Goal: Information Seeking & Learning: Learn about a topic

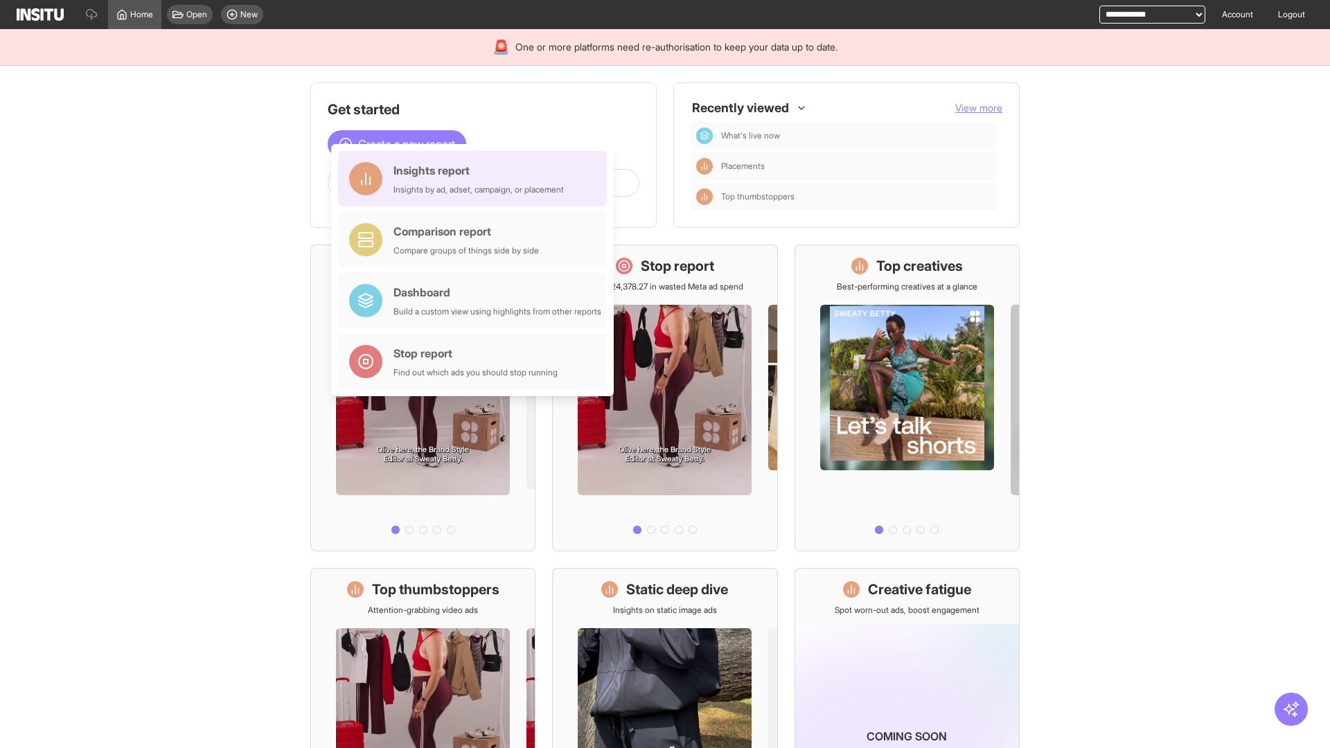
click at [476, 179] on div "Insights report Insights by ad, adset, campaign, or placement" at bounding box center [479, 178] width 170 height 33
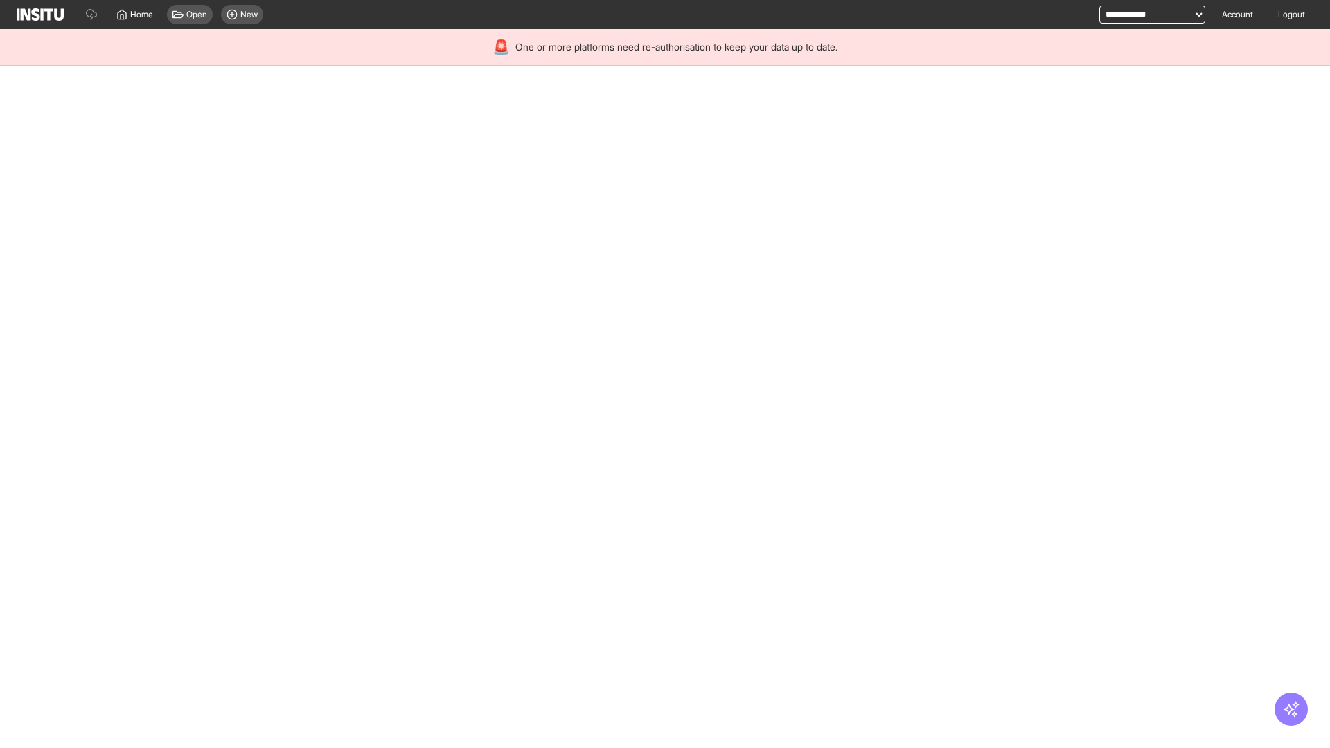
select select "**"
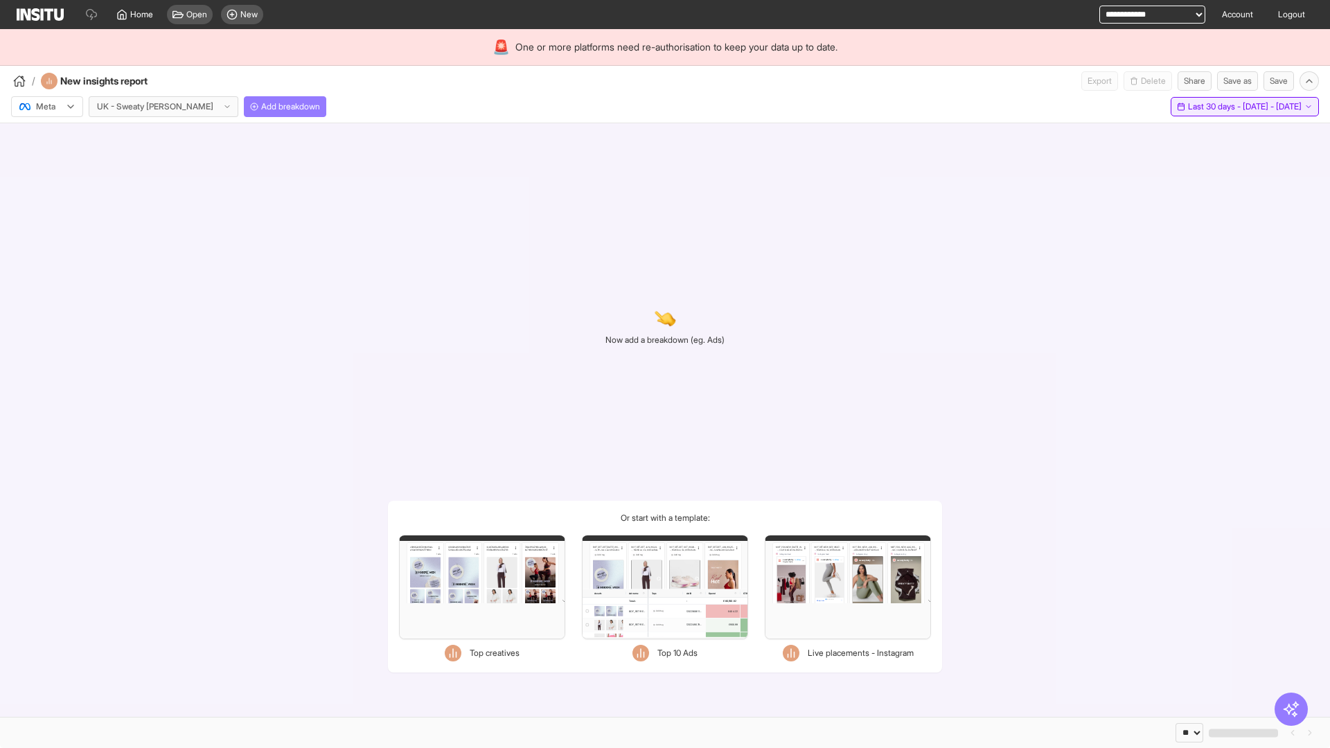
click at [1213, 107] on span "Last 30 days - [DATE] - [DATE]" at bounding box center [1245, 106] width 114 height 11
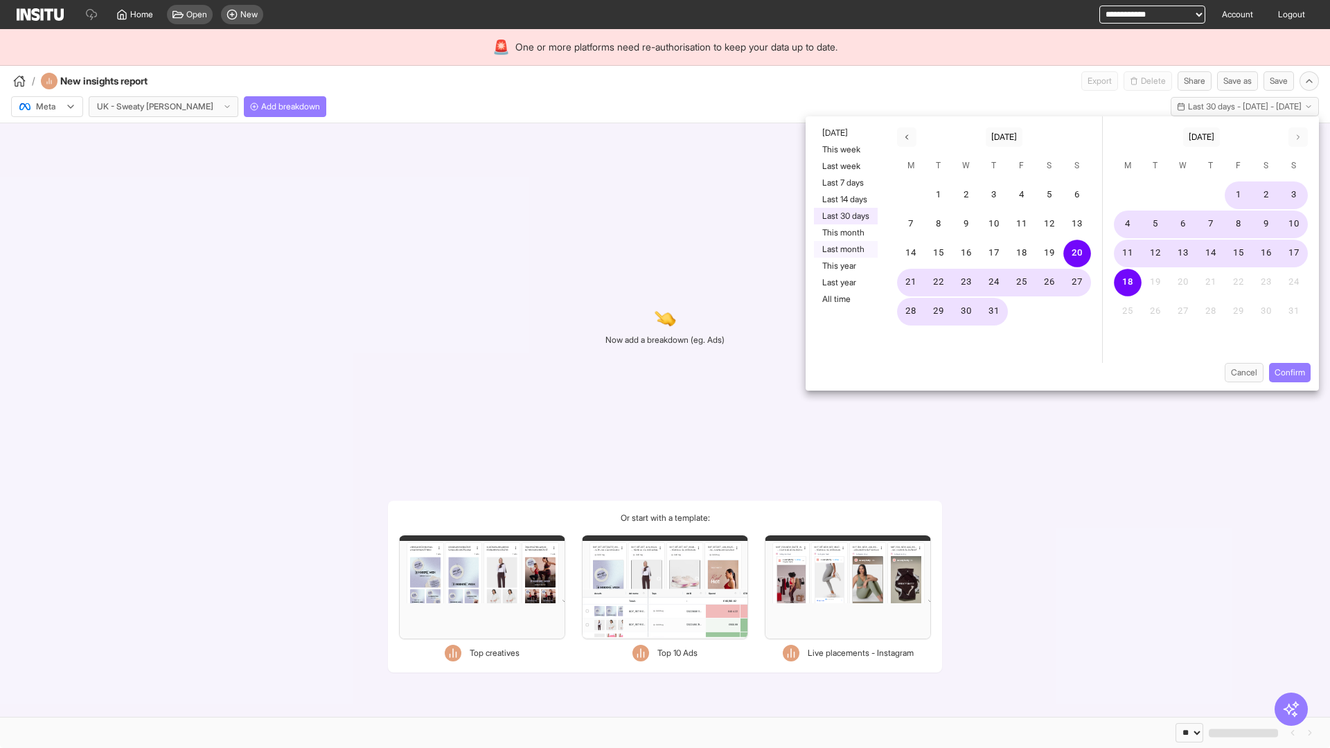
click at [845, 249] on button "Last month" at bounding box center [846, 249] width 64 height 17
